Goal: Task Accomplishment & Management: Manage account settings

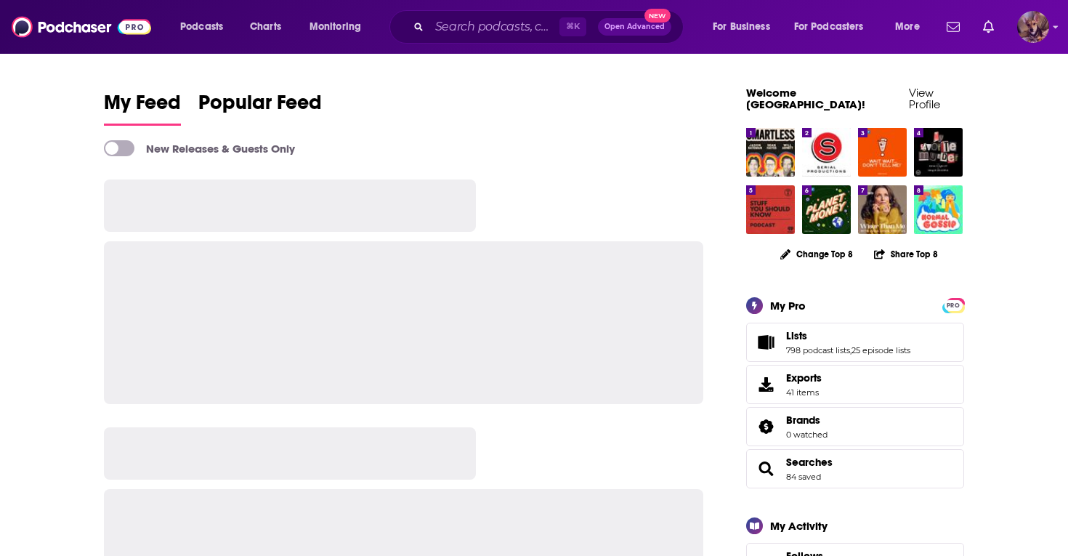
click at [1040, 25] on img "Logged in as SydneyDemo" at bounding box center [1033, 27] width 32 height 32
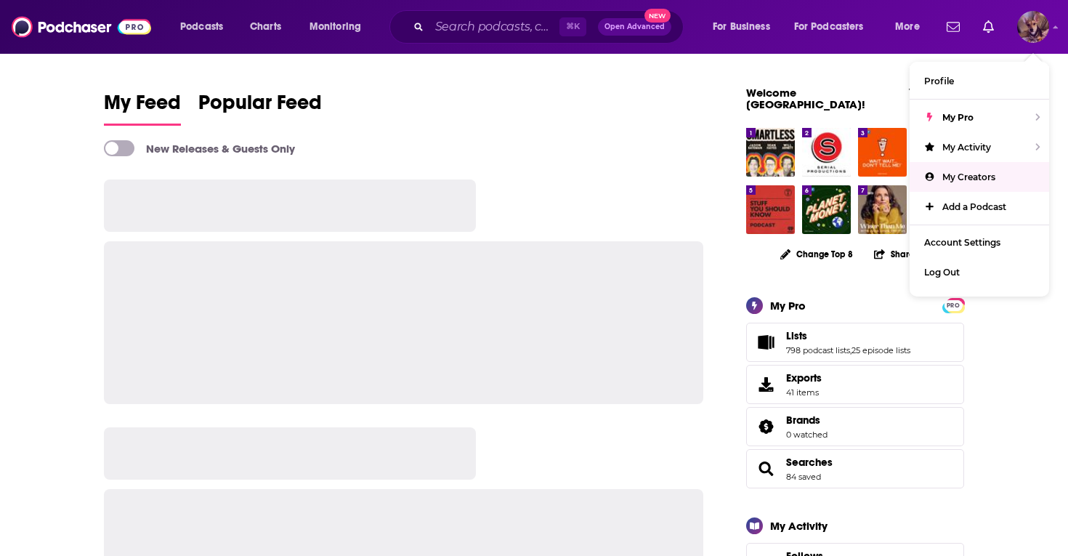
click at [960, 181] on link "My Creators" at bounding box center [978, 177] width 139 height 30
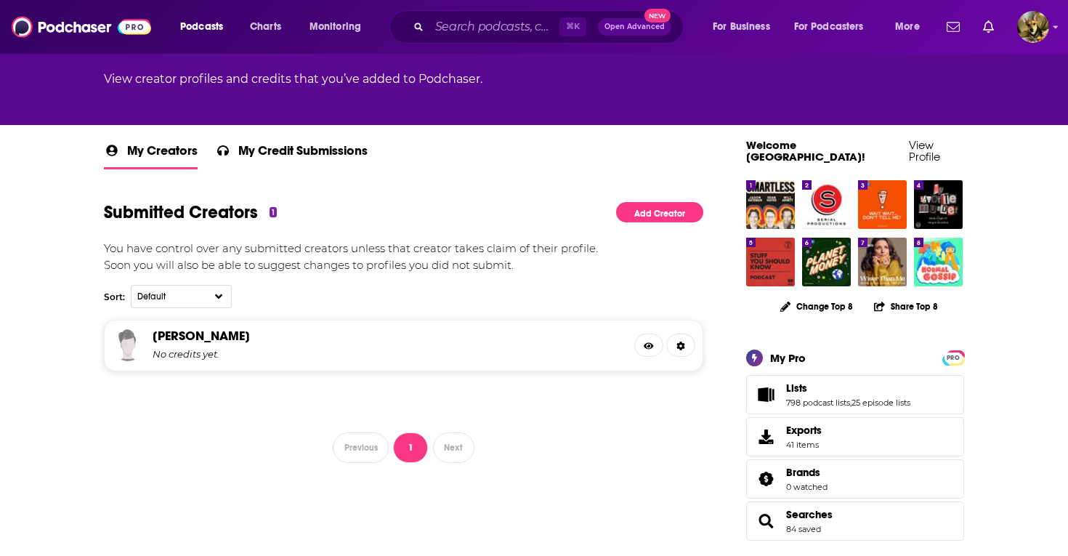
scroll to position [157, 0]
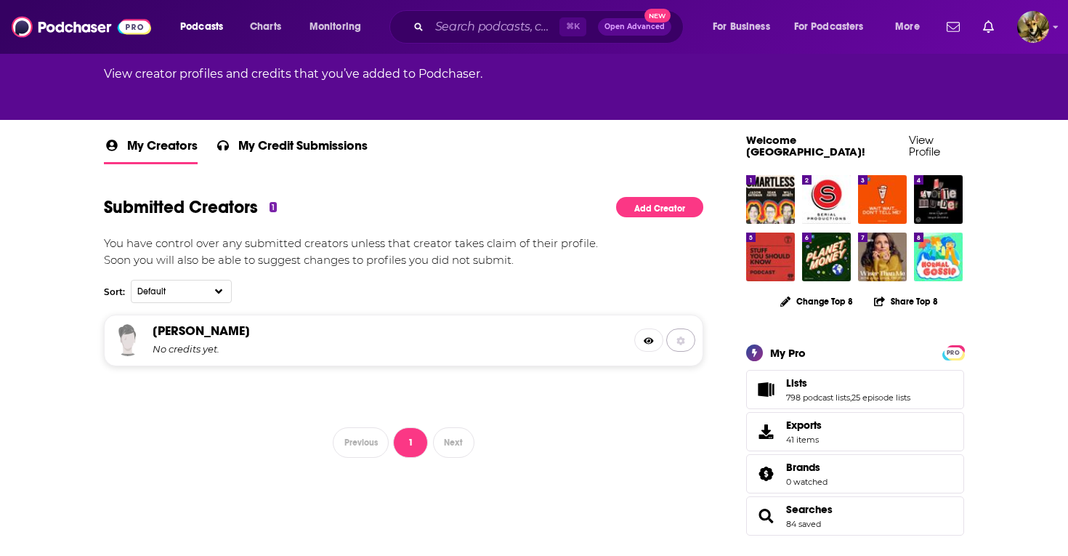
click at [681, 341] on icon at bounding box center [680, 341] width 8 height 9
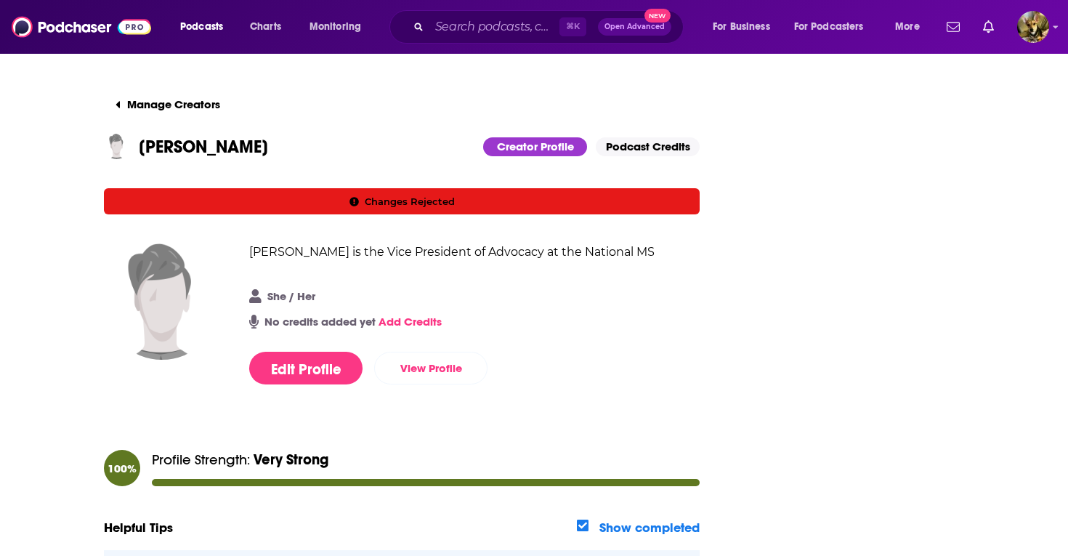
click at [526, 142] on button "Creator Profile" at bounding box center [535, 146] width 104 height 19
click at [173, 106] on button "Manage Creators" at bounding box center [168, 104] width 128 height 29
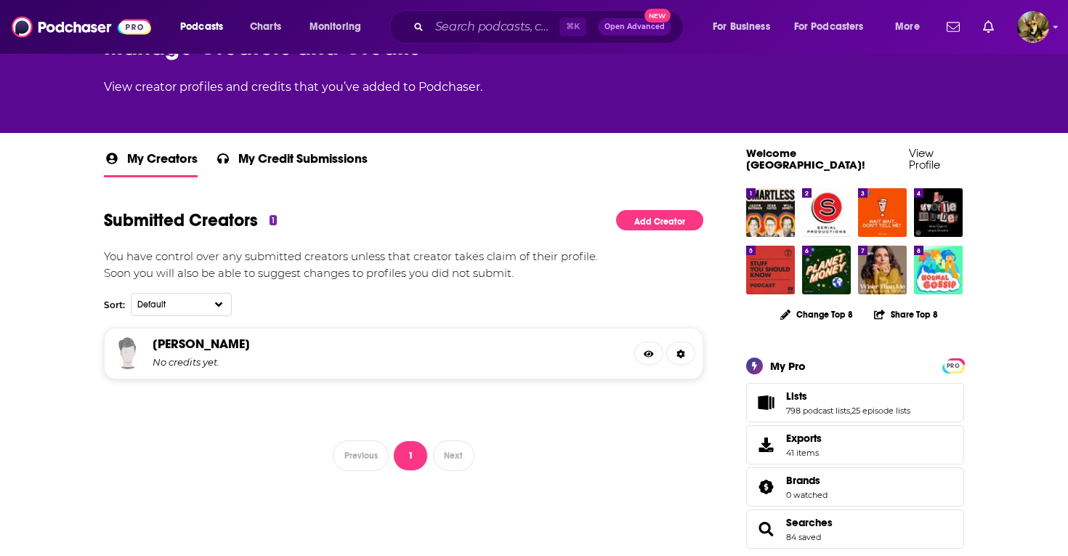
scroll to position [163, 0]
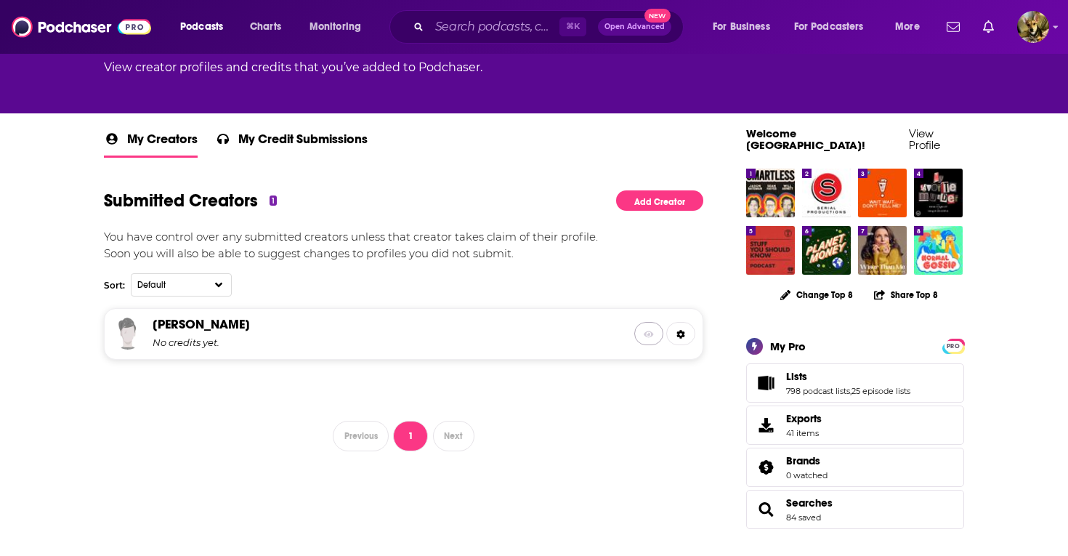
click at [647, 337] on icon at bounding box center [648, 334] width 10 height 9
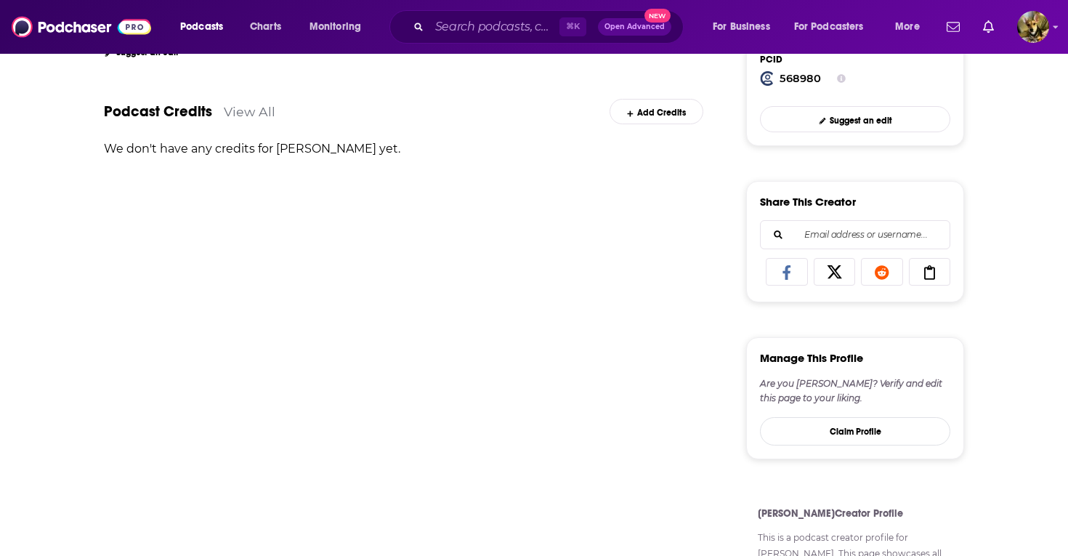
scroll to position [537, 0]
